Goal: Navigation & Orientation: Find specific page/section

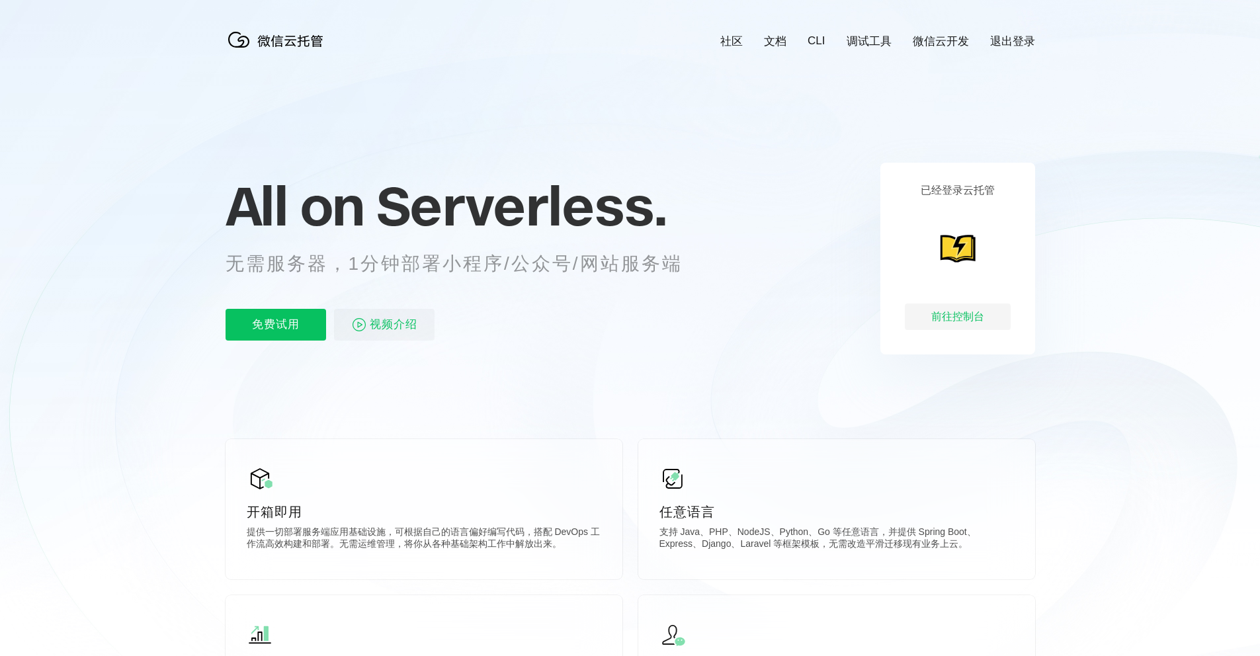
scroll to position [0, 2352]
click at [941, 317] on div "前往控制台" at bounding box center [958, 317] width 106 height 26
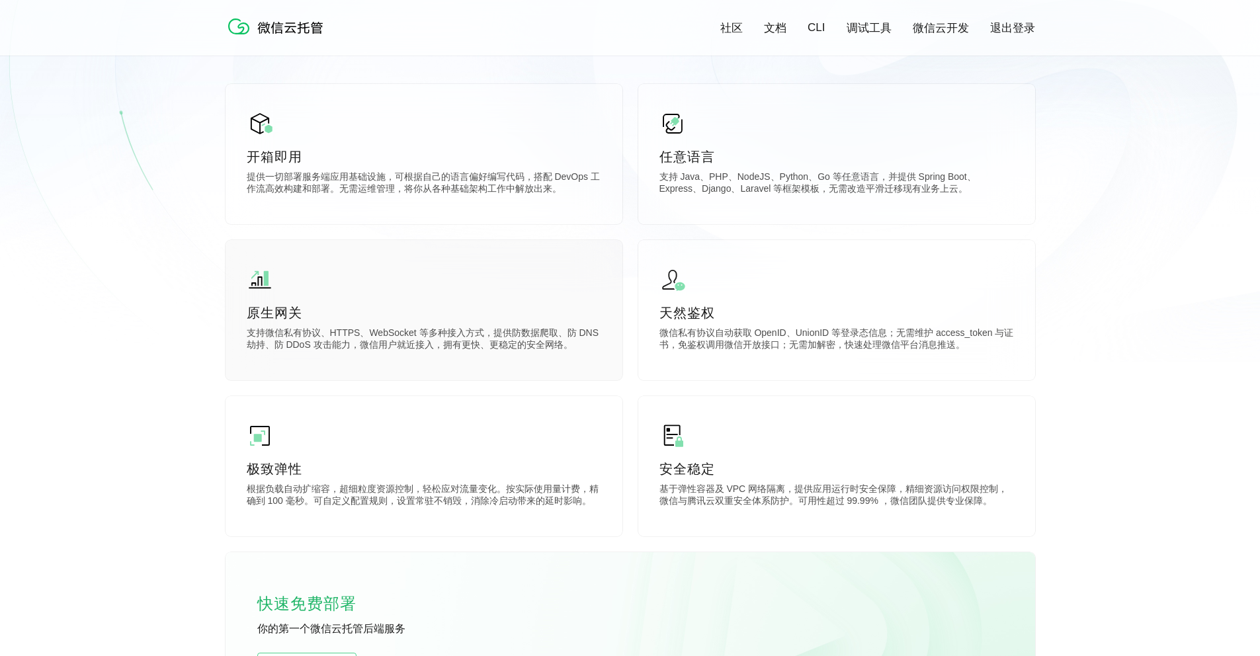
scroll to position [529, 0]
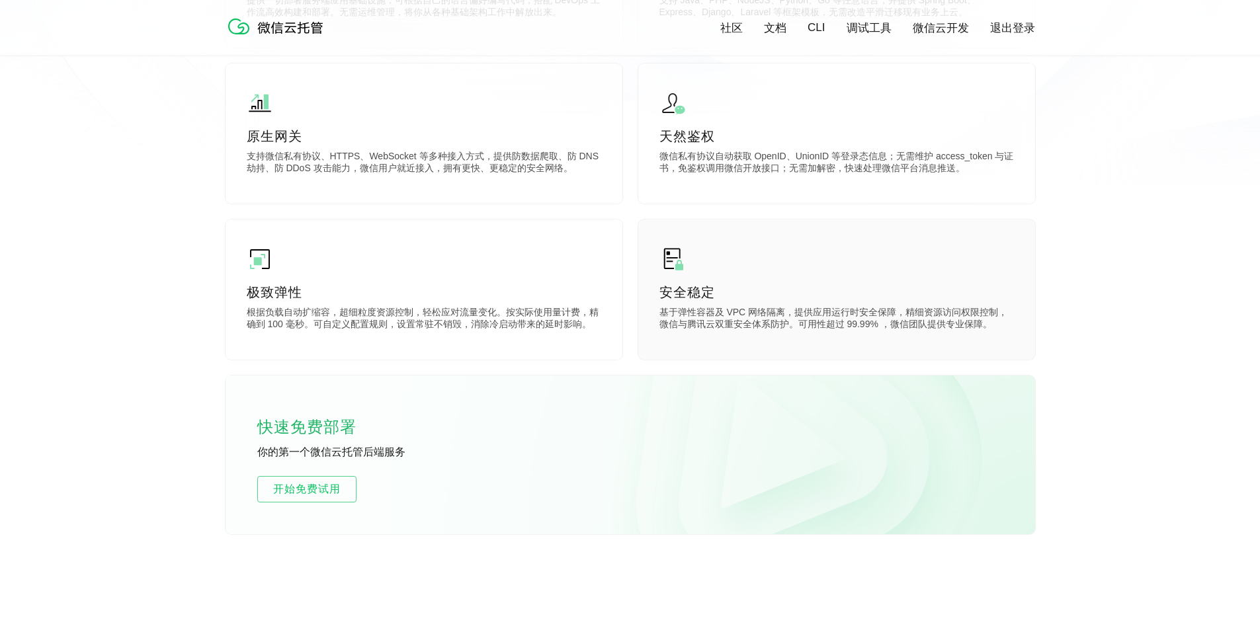
scroll to position [706, 0]
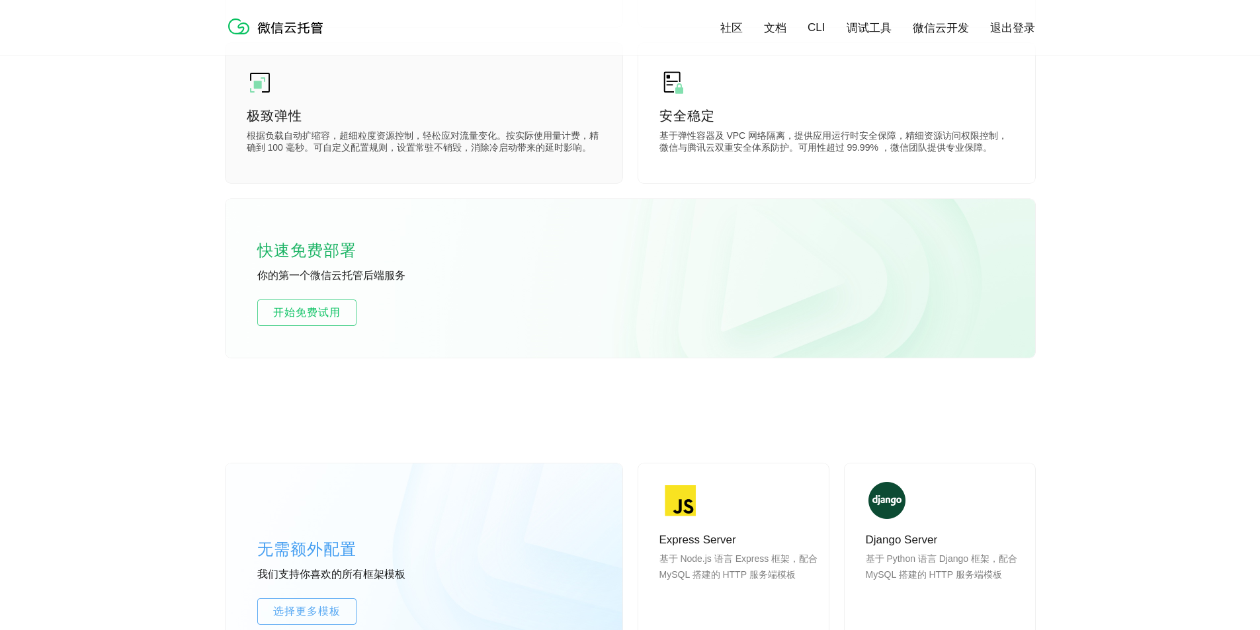
click at [470, 107] on p "极致弹性" at bounding box center [424, 115] width 355 height 19
